Goal: Transaction & Acquisition: Purchase product/service

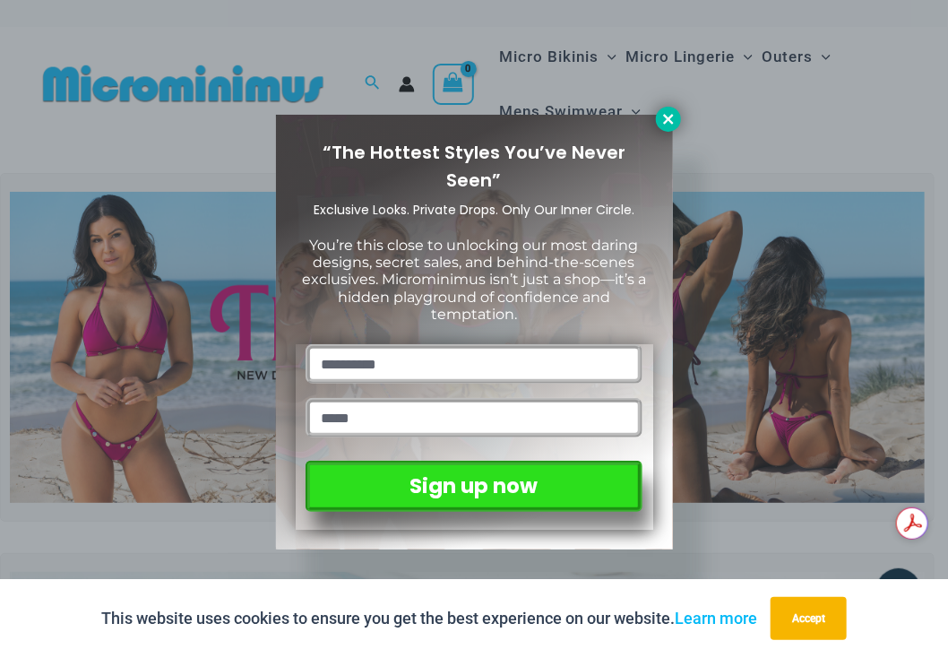
click at [663, 119] on icon at bounding box center [669, 119] width 16 height 16
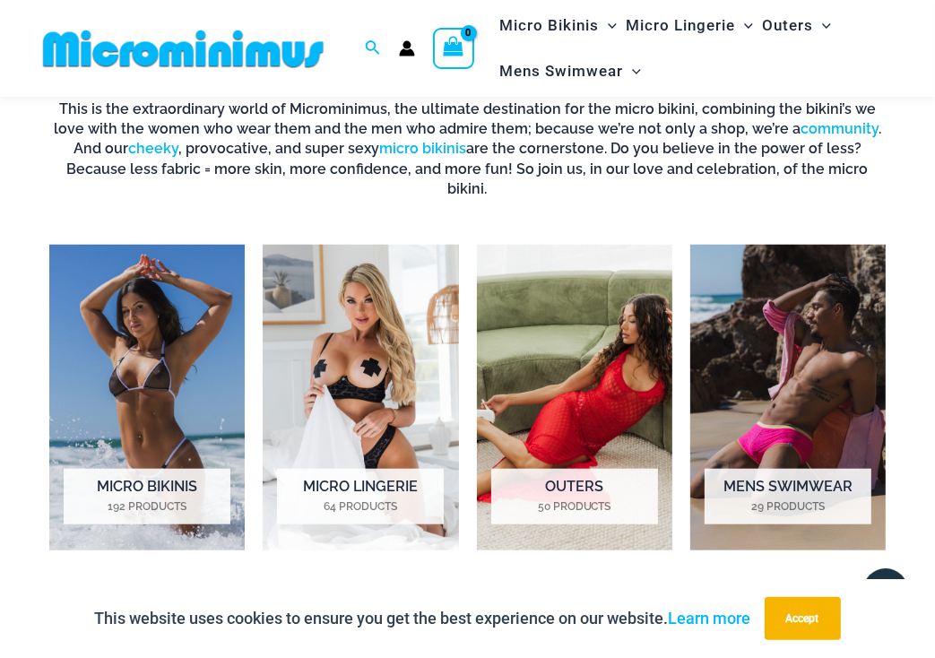
scroll to position [1059, 0]
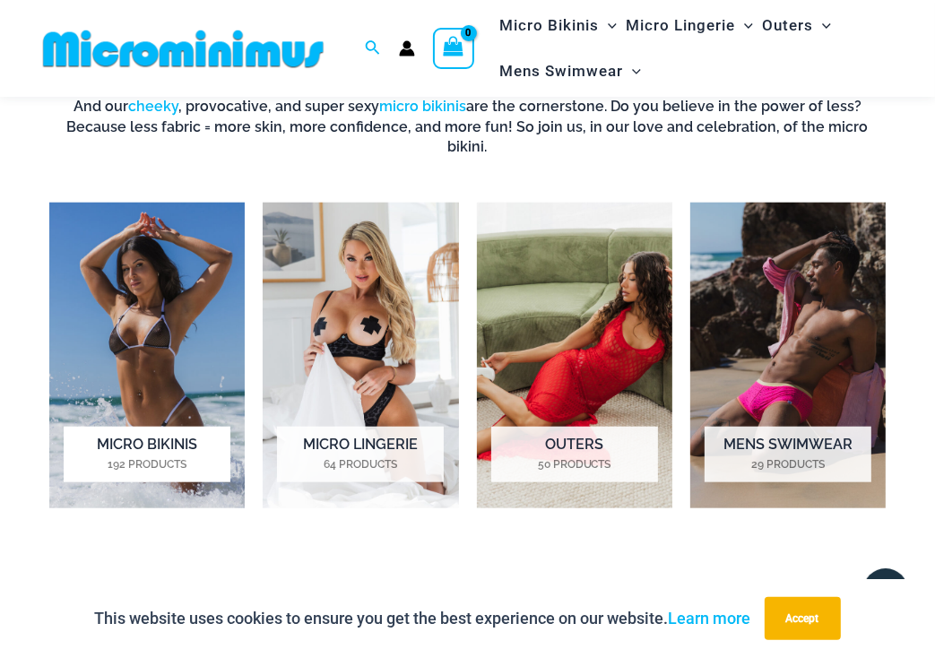
click at [143, 299] on img "Visit product category Micro Bikinis" at bounding box center [146, 356] width 195 height 307
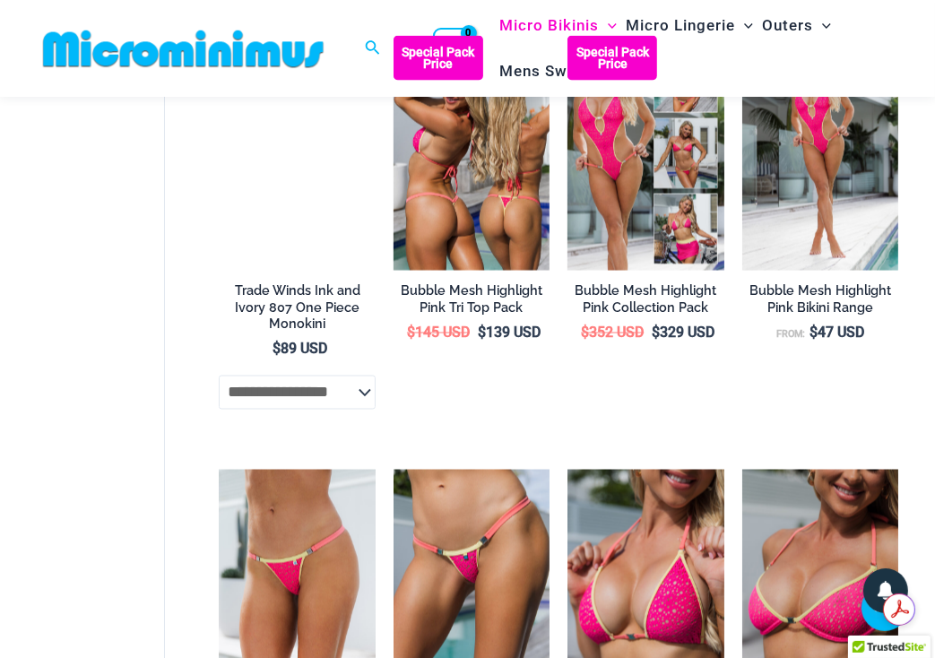
scroll to position [1958, 0]
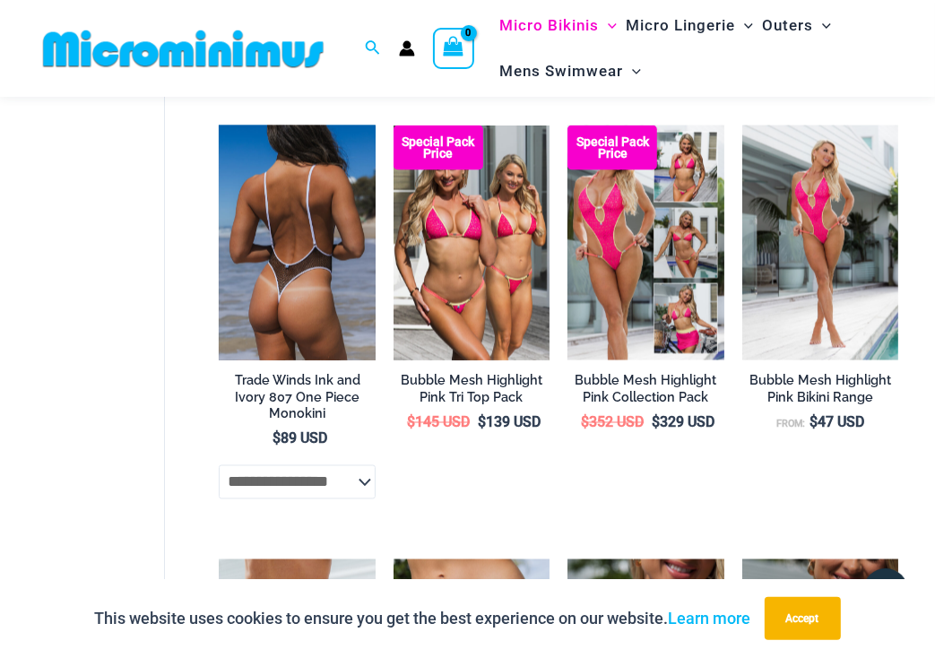
click at [279, 246] on img at bounding box center [297, 243] width 156 height 235
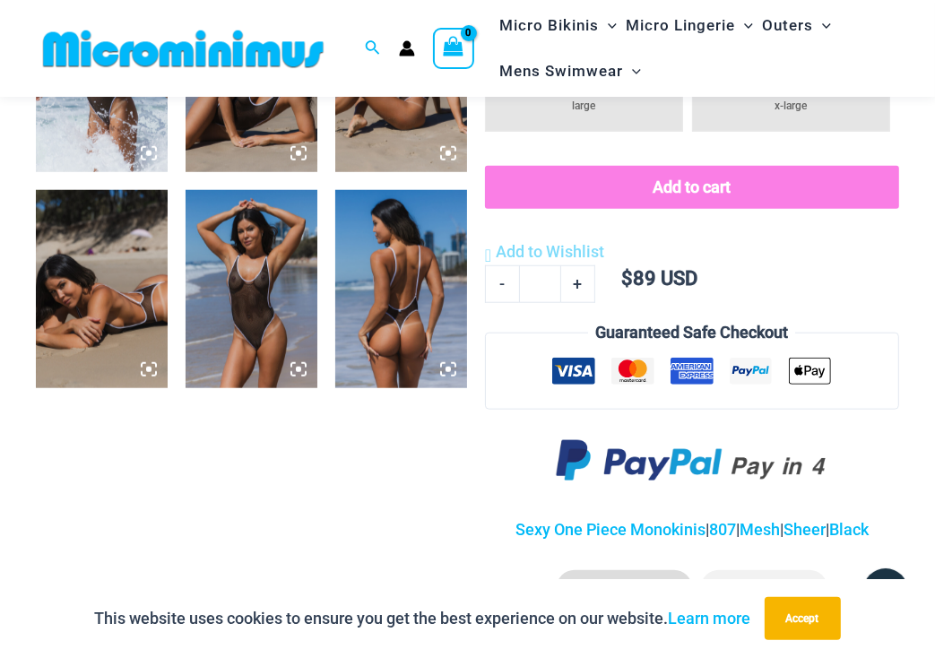
scroll to position [1058, 0]
